Goal: Task Accomplishment & Management: Use online tool/utility

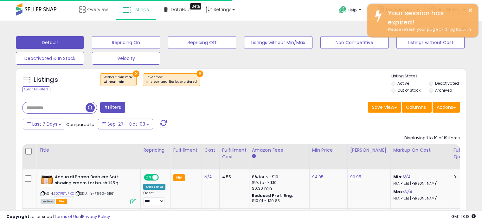
scroll to position [0, 118]
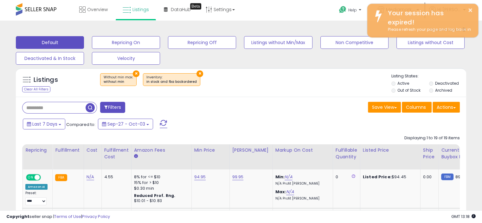
click at [90, 108] on span "button" at bounding box center [90, 107] width 9 height 9
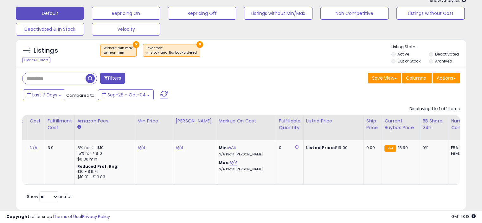
scroll to position [0, 166]
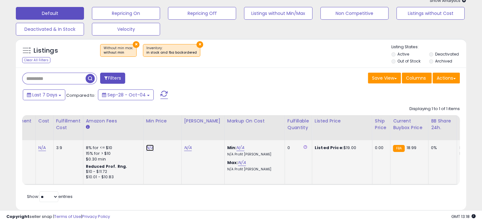
click at [148, 148] on link "N/A" at bounding box center [150, 147] width 8 height 6
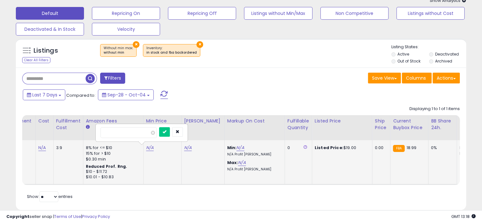
type input "*****"
click button "submit" at bounding box center [164, 132] width 11 height 10
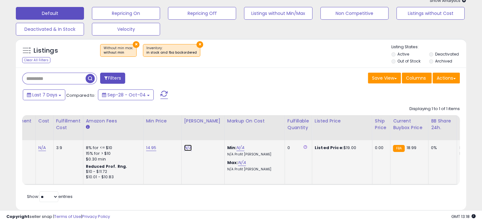
click at [184, 148] on link "N/A" at bounding box center [188, 147] width 8 height 6
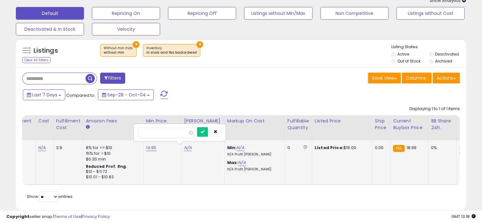
type input "*****"
click button "submit" at bounding box center [202, 132] width 11 height 10
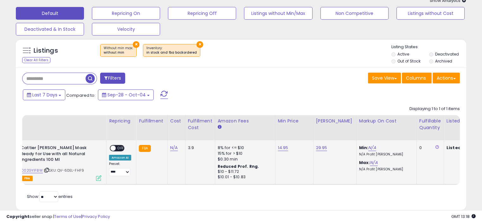
scroll to position [0, 17]
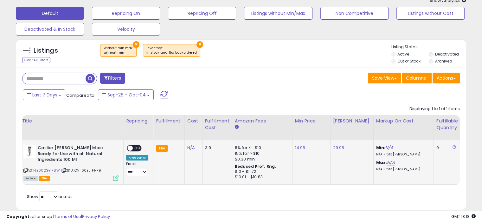
click at [135, 147] on span "OFF" at bounding box center [138, 147] width 10 height 5
click at [26, 169] on icon at bounding box center [25, 169] width 4 height 3
